Goal: Check status: Check status

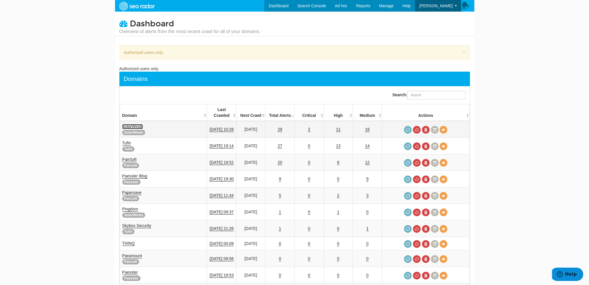
click at [126, 124] on link "SolarWinds" at bounding box center [132, 126] width 21 height 5
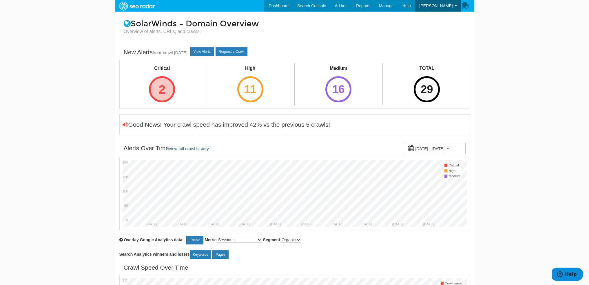
click at [168, 86] on div "2" at bounding box center [162, 89] width 26 height 26
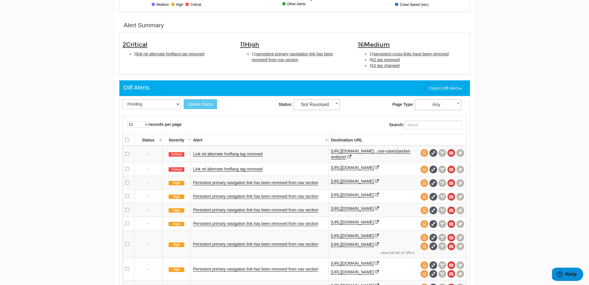
scroll to position [174, 0]
